Goal: Information Seeking & Learning: Find specific fact

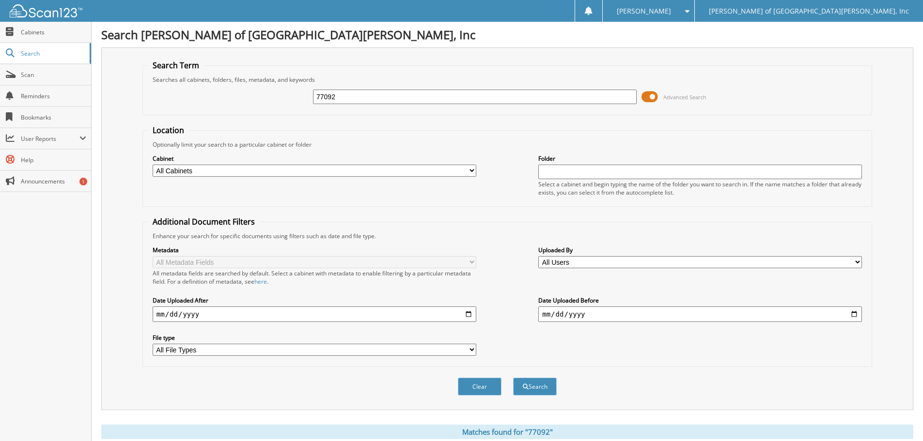
drag, startPoint x: 358, startPoint y: 93, endPoint x: 228, endPoint y: 81, distance: 129.9
click at [228, 81] on fieldset "Search Term Searches all cabinets, folders, files, metadata, and keywords 77092…" at bounding box center [507, 87] width 730 height 55
type input "61692"
click at [536, 391] on button "Search" at bounding box center [535, 387] width 44 height 18
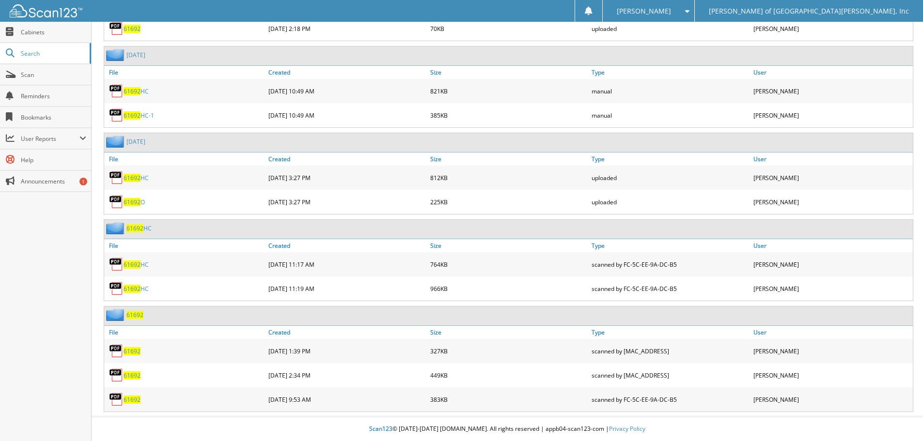
scroll to position [534, 0]
click at [141, 263] on link "61692 HC" at bounding box center [136, 265] width 25 height 8
click at [136, 288] on span "61692" at bounding box center [132, 289] width 17 height 8
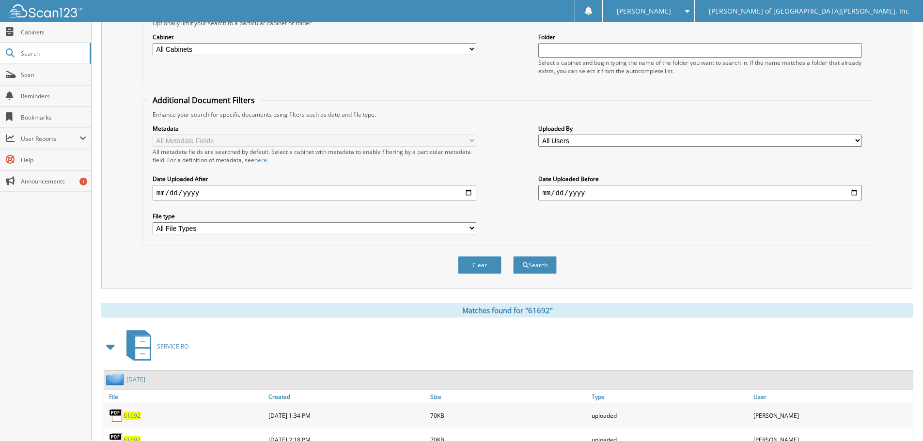
scroll to position [0, 0]
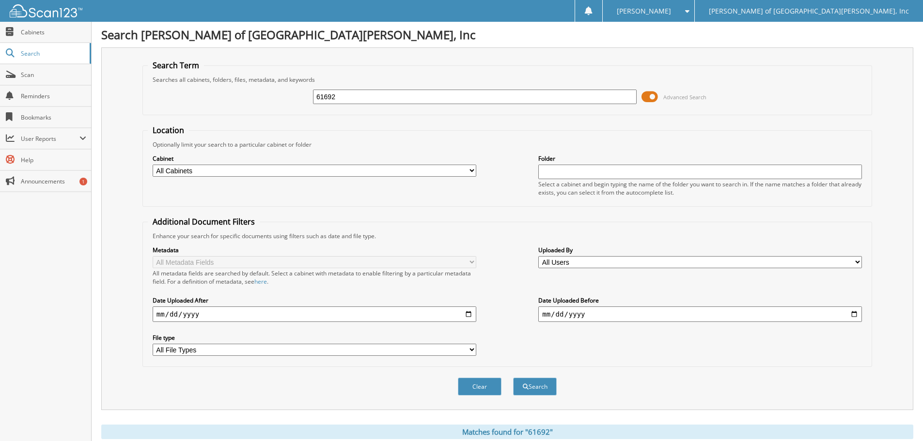
drag, startPoint x: 409, startPoint y: 99, endPoint x: 353, endPoint y: 95, distance: 55.5
click at [354, 95] on div "61692 Advanced Search" at bounding box center [507, 97] width 719 height 26
drag, startPoint x: 313, startPoint y: 94, endPoint x: 161, endPoint y: 77, distance: 152.7
click at [161, 77] on fieldset "Search Term Searches all cabinets, folders, files, metadata, and keywords 61692…" at bounding box center [507, 87] width 730 height 55
type input "61762"
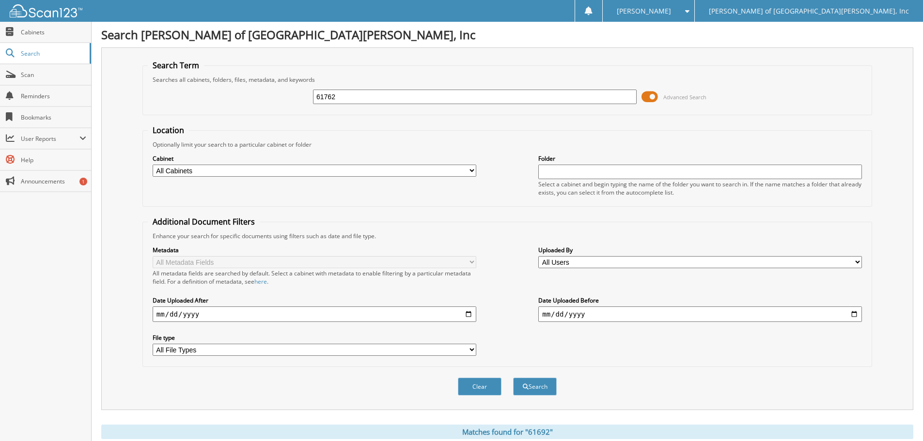
click at [513, 378] on button "Search" at bounding box center [535, 387] width 44 height 18
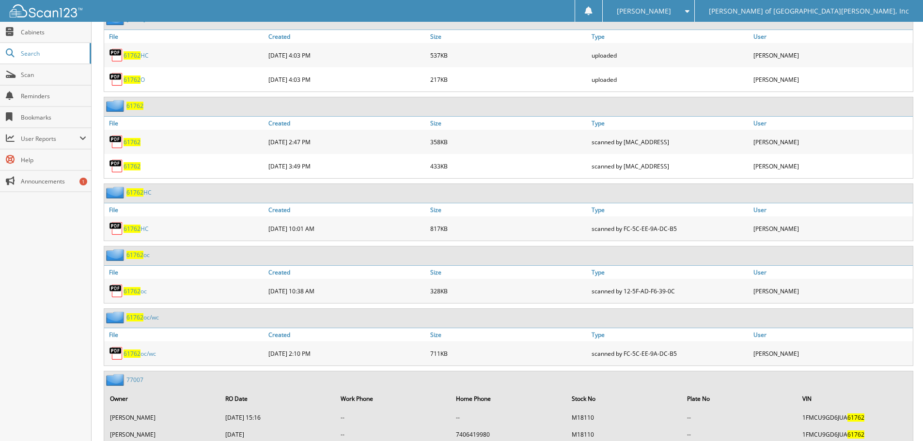
scroll to position [678, 0]
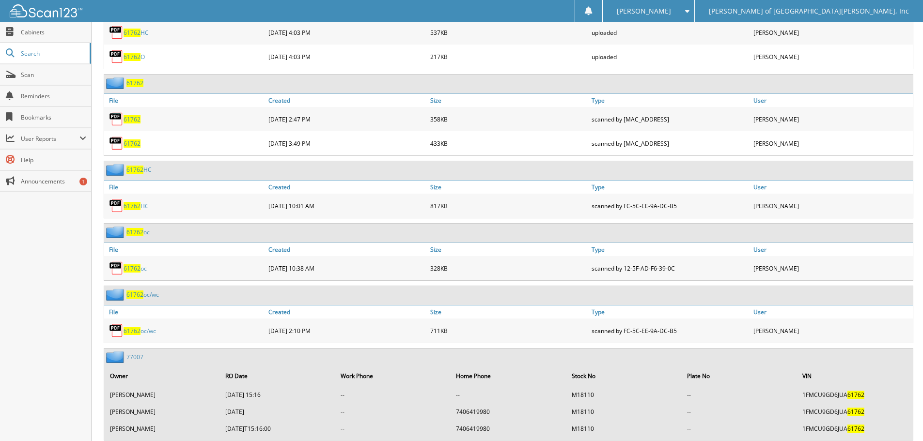
click at [137, 205] on span "61762" at bounding box center [132, 206] width 17 height 8
click at [135, 271] on span "61762" at bounding box center [132, 269] width 17 height 8
click at [153, 334] on link "61762 oc/wc" at bounding box center [140, 331] width 32 height 8
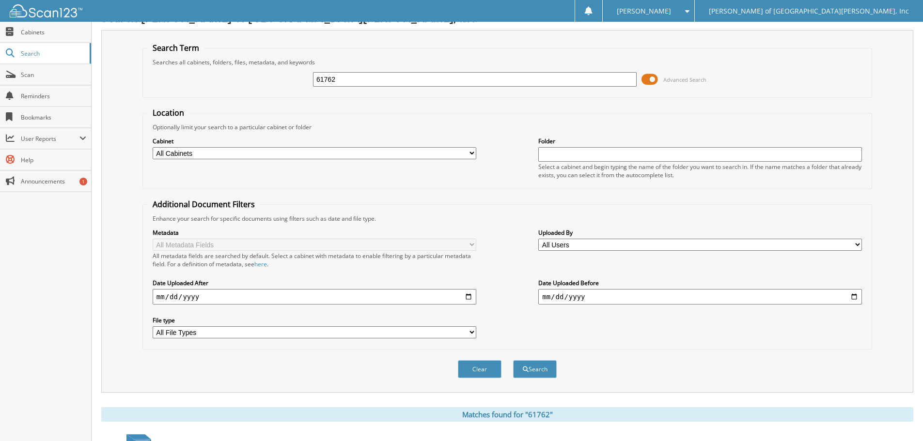
scroll to position [0, 0]
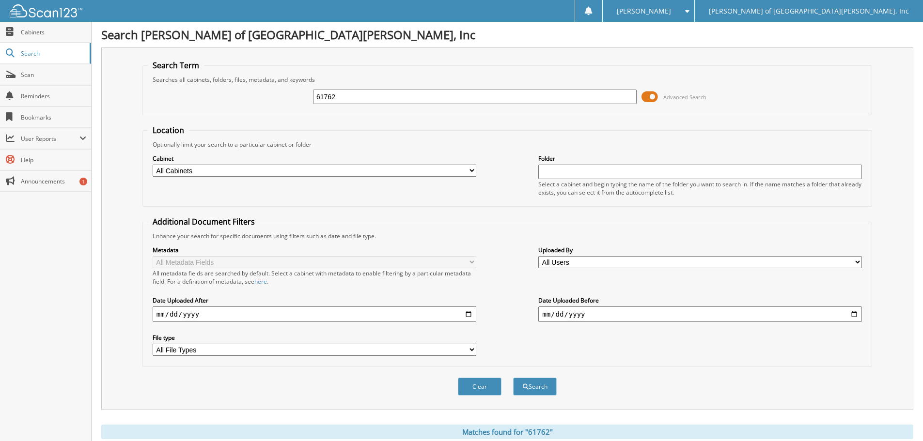
drag, startPoint x: 382, startPoint y: 93, endPoint x: 204, endPoint y: 75, distance: 179.2
click at [204, 75] on fieldset "Search Term Searches all cabinets, folders, files, metadata, and keywords 61762…" at bounding box center [507, 87] width 730 height 55
type input "62404"
click at [513, 378] on button "Search" at bounding box center [535, 387] width 44 height 18
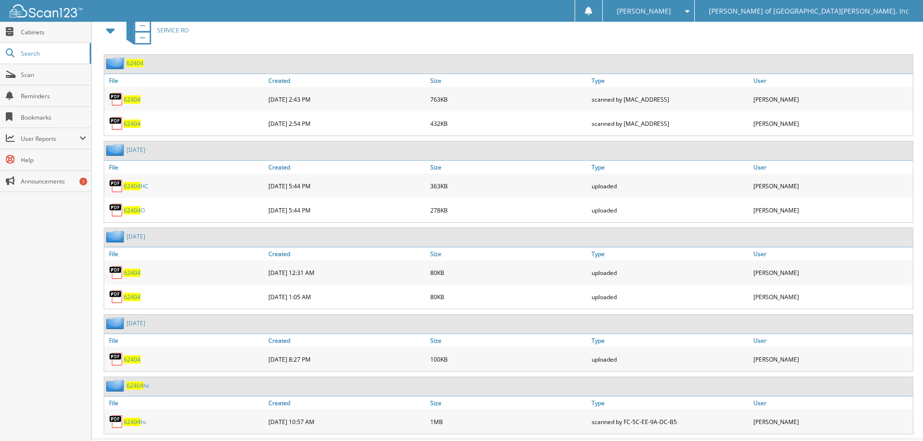
scroll to position [461, 0]
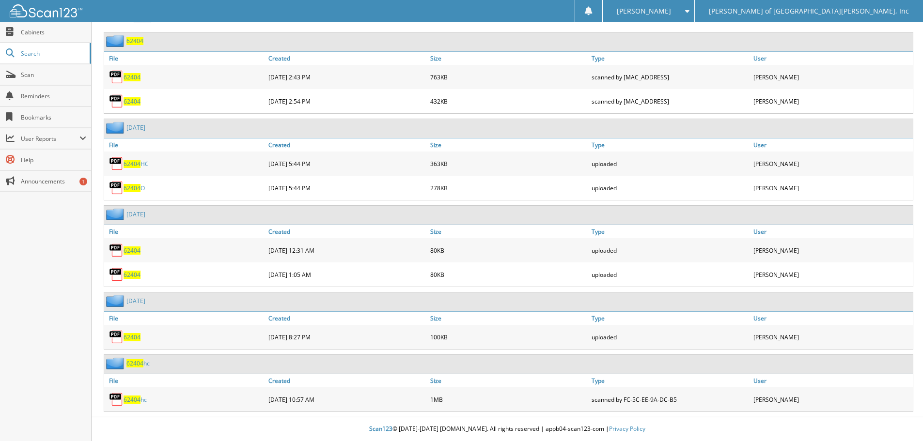
click at [141, 400] on link "62404 hc" at bounding box center [135, 400] width 23 height 8
